Goal: Navigation & Orientation: Find specific page/section

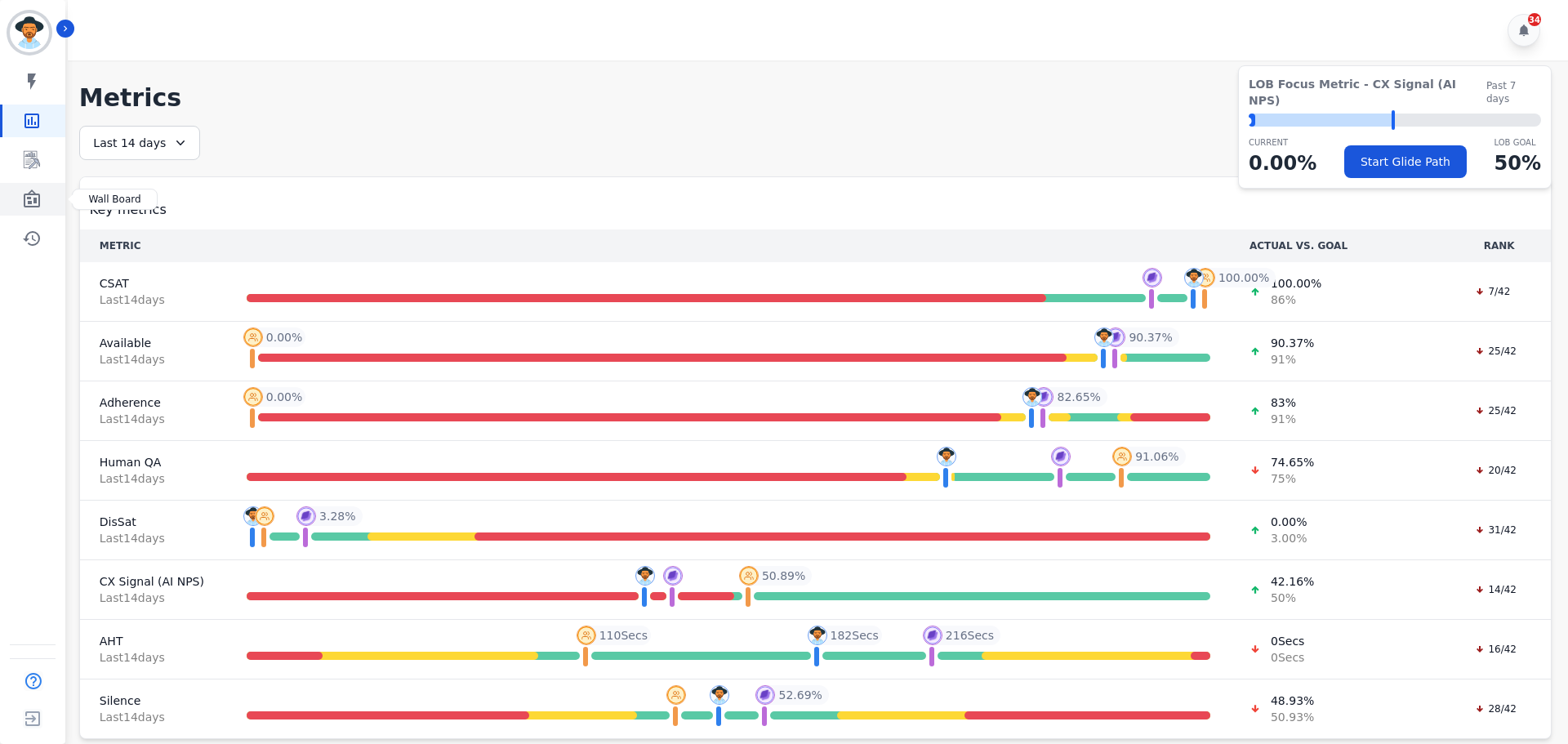
click at [48, 200] on link "Sidebar" at bounding box center [34, 199] width 63 height 33
